Goal: Find specific page/section: Find specific page/section

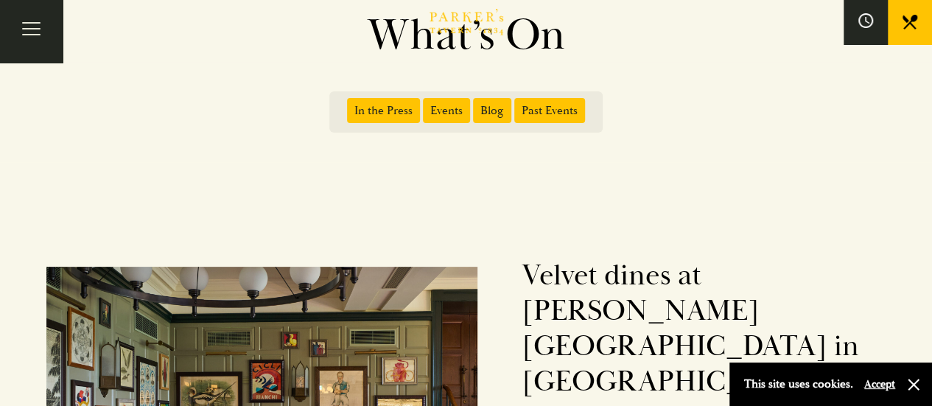
scroll to position [74, 0]
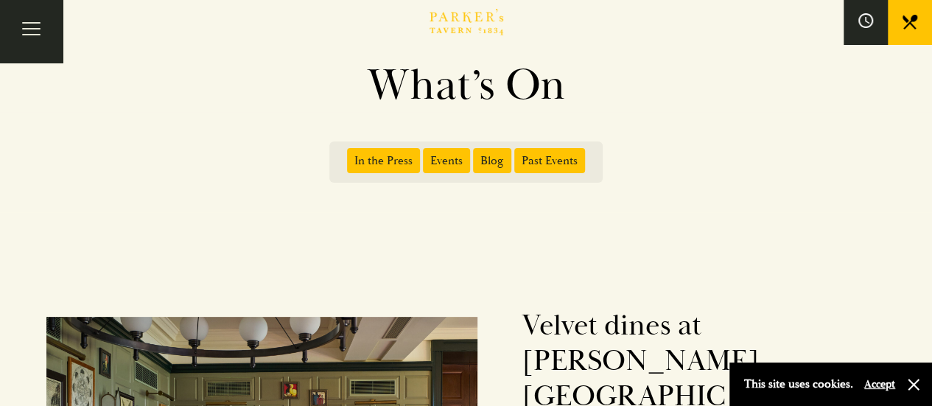
click at [440, 163] on span "Events" at bounding box center [446, 160] width 47 height 25
click at [426, 155] on input "Events" at bounding box center [426, 155] width 0 height 0
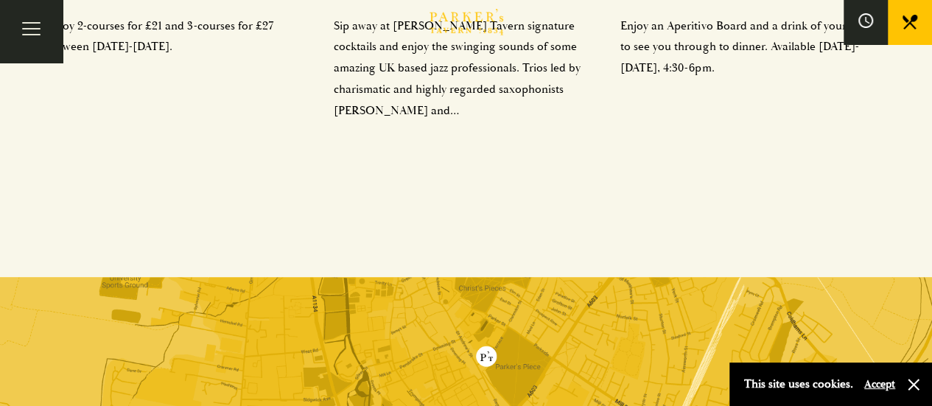
scroll to position [407, 0]
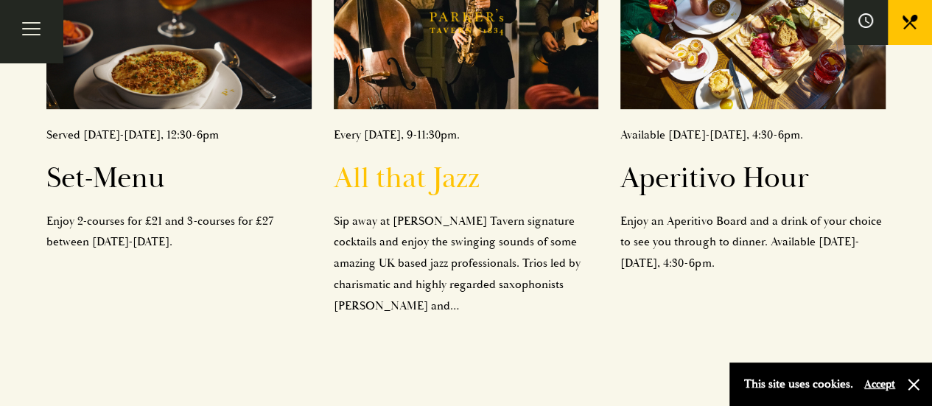
click at [403, 180] on h2 "All that Jazz" at bounding box center [466, 178] width 265 height 35
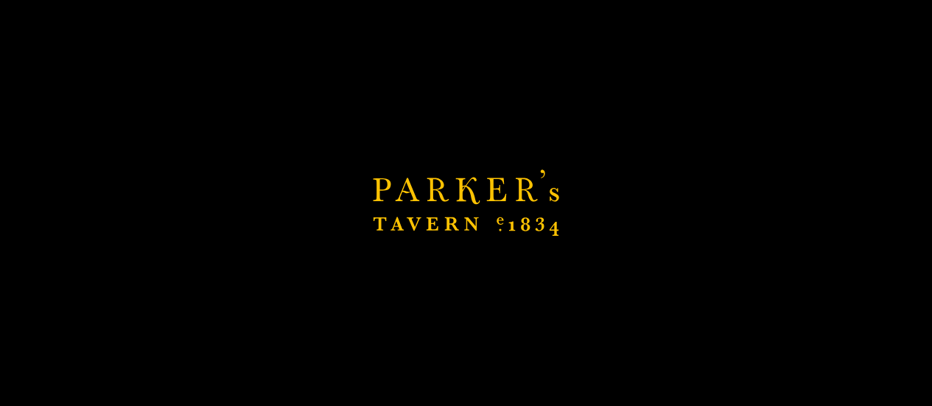
scroll to position [554, 0]
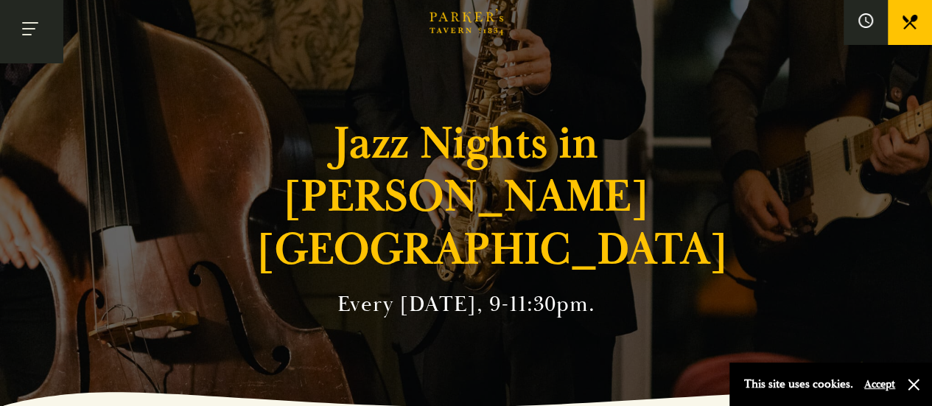
click at [35, 35] on button "Toggle navigation" at bounding box center [31, 31] width 63 height 63
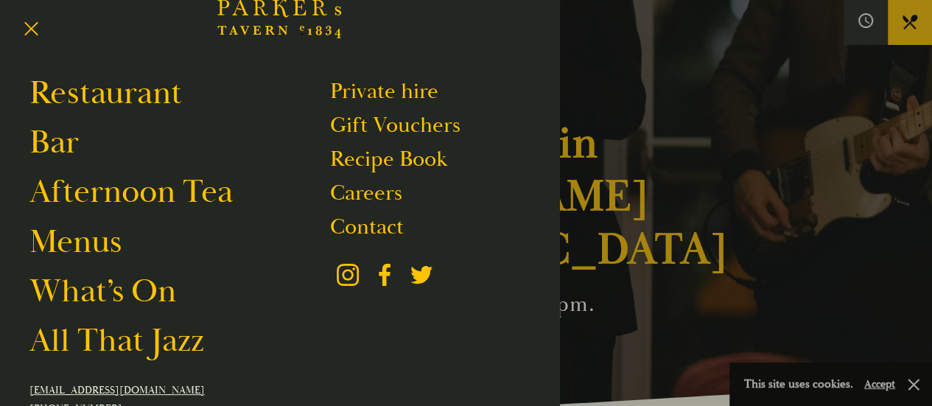
scroll to position [74, 0]
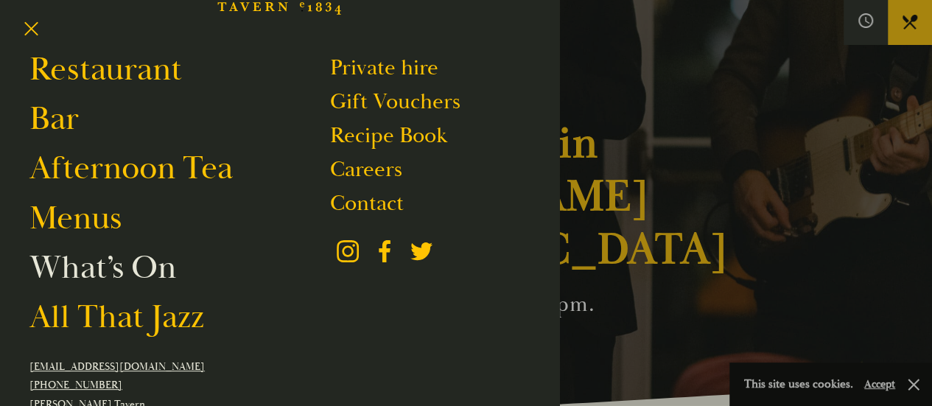
click at [80, 269] on link "What’s On" at bounding box center [102, 267] width 147 height 41
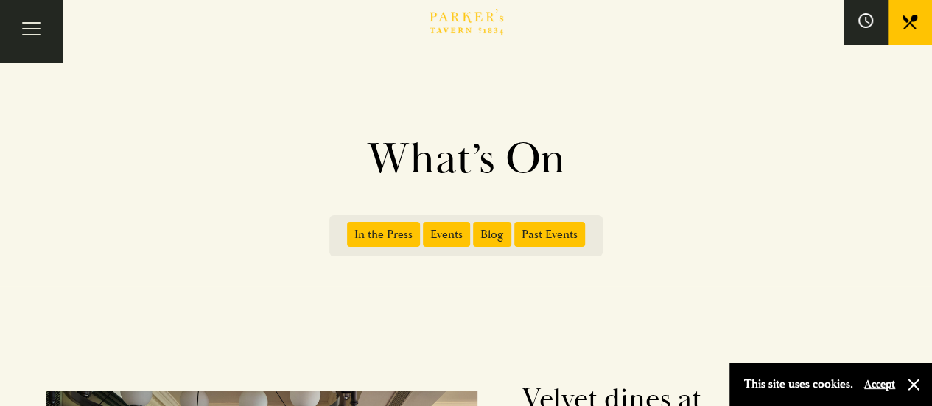
click at [444, 232] on span "Events" at bounding box center [446, 234] width 47 height 25
click at [426, 229] on input "Events" at bounding box center [426, 229] width 0 height 0
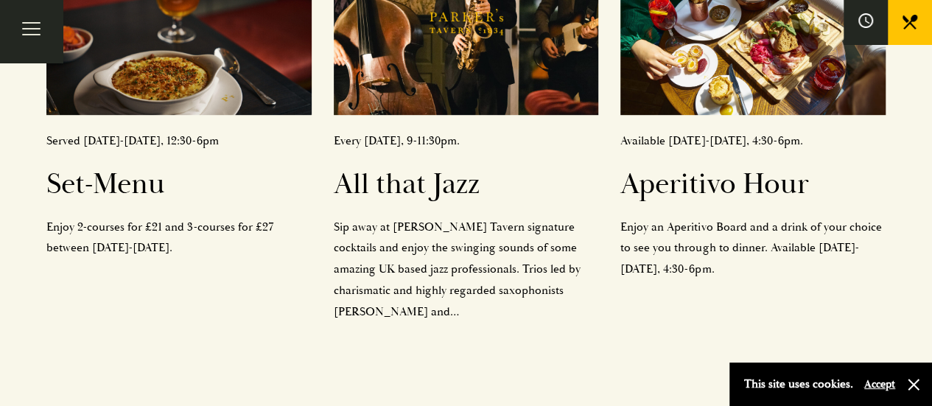
scroll to position [147, 0]
